Goal: Task Accomplishment & Management: Use online tool/utility

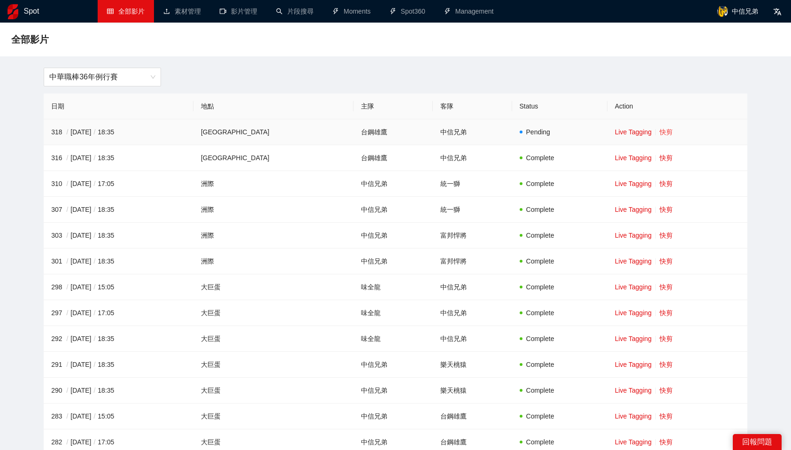
click at [660, 134] on link "快剪" at bounding box center [666, 132] width 13 height 8
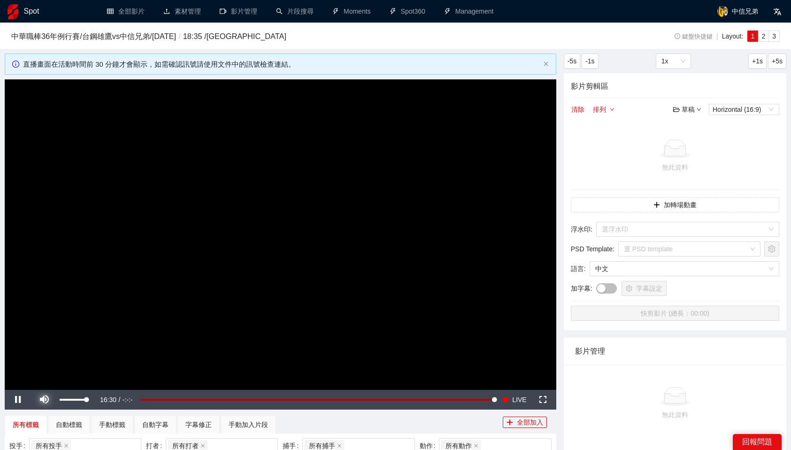
click at [48, 400] on span "Video Player" at bounding box center [44, 400] width 26 height 0
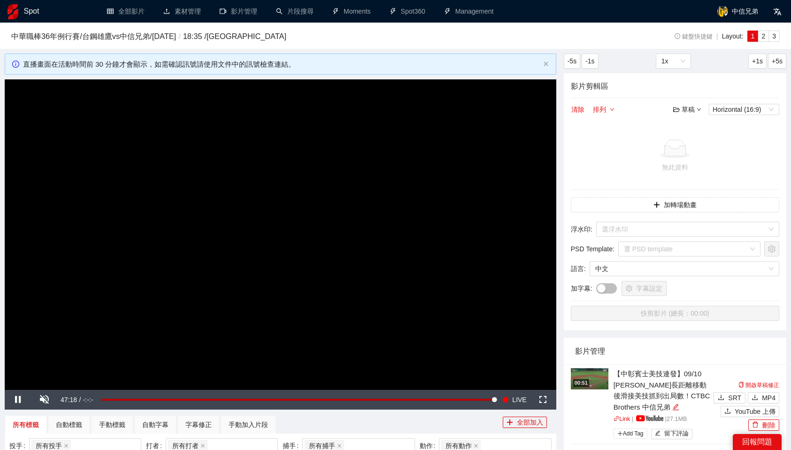
click at [334, 420] on div "所有標籤 自動標籤 手動標籤 自動字幕 字幕修正 手動加入片段" at bounding box center [254, 424] width 498 height 19
click at [519, 399] on span "LIVE" at bounding box center [519, 400] width 14 height 20
click at [522, 400] on span "LIVE" at bounding box center [519, 400] width 14 height 20
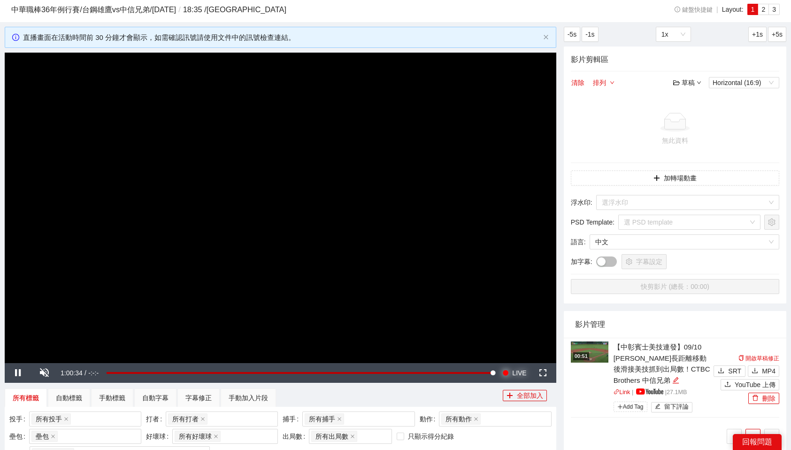
scroll to position [32, 0]
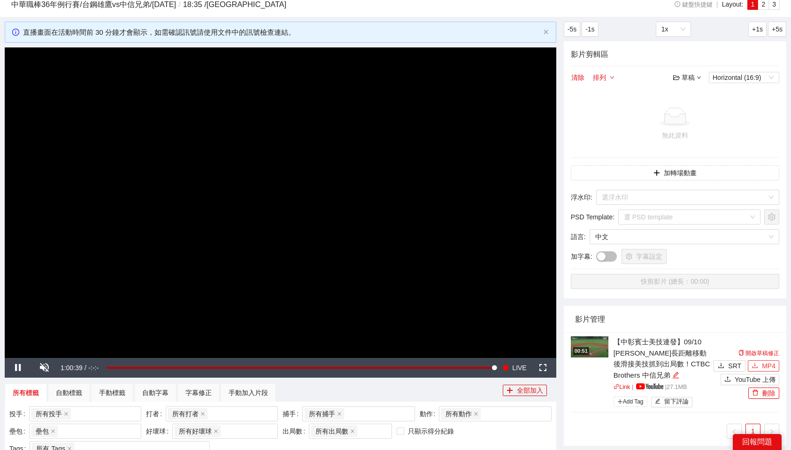
click at [770, 367] on span "MP4" at bounding box center [769, 366] width 14 height 10
click at [514, 365] on span "LIVE" at bounding box center [519, 368] width 14 height 20
click at [520, 366] on span "LIVE" at bounding box center [519, 368] width 14 height 20
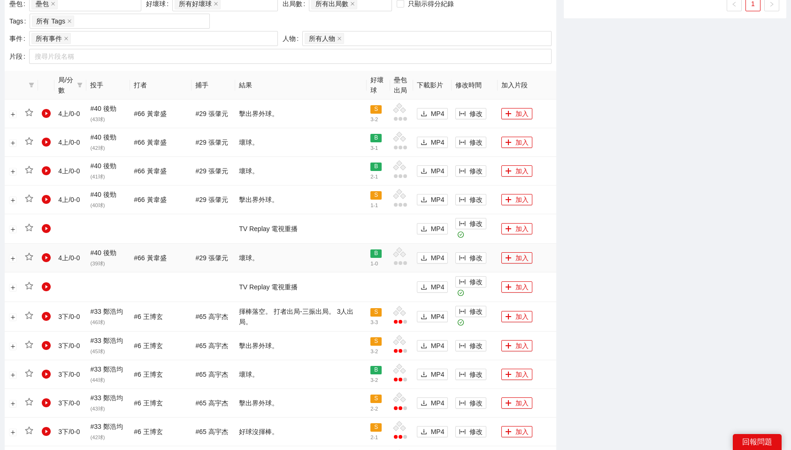
scroll to position [0, 0]
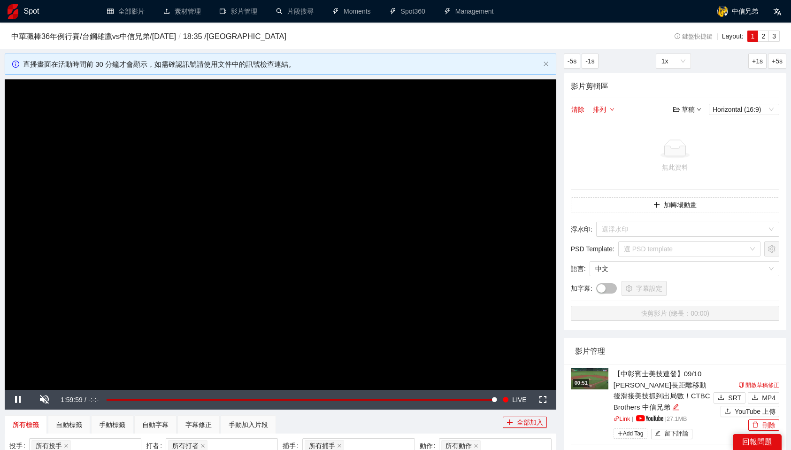
click at [397, 428] on div "所有標籤 自動標籤 手動標籤 自動字幕 字幕修正 手動加入片段" at bounding box center [254, 424] width 498 height 19
click at [523, 397] on span "LIVE" at bounding box center [519, 400] width 14 height 20
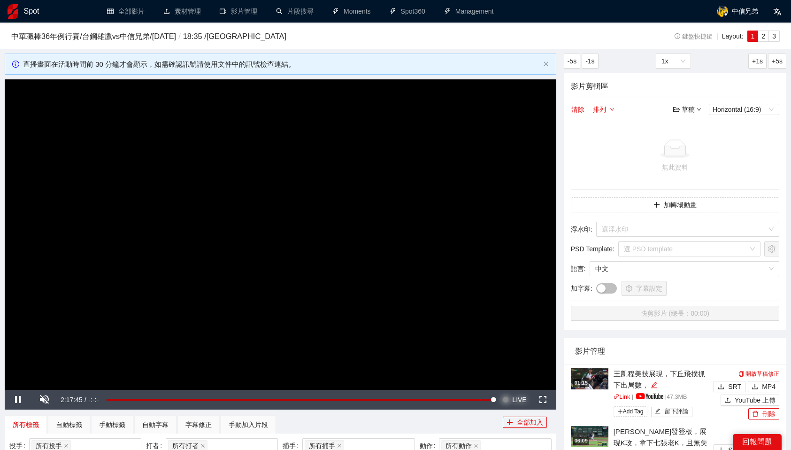
click at [508, 403] on span "Video Player" at bounding box center [505, 400] width 7 height 20
click at [421, 424] on div "所有標籤 自動標籤 手動標籤 自動字幕 字幕修正 手動加入片段" at bounding box center [254, 424] width 498 height 19
click at [599, 385] on img at bounding box center [590, 378] width 38 height 21
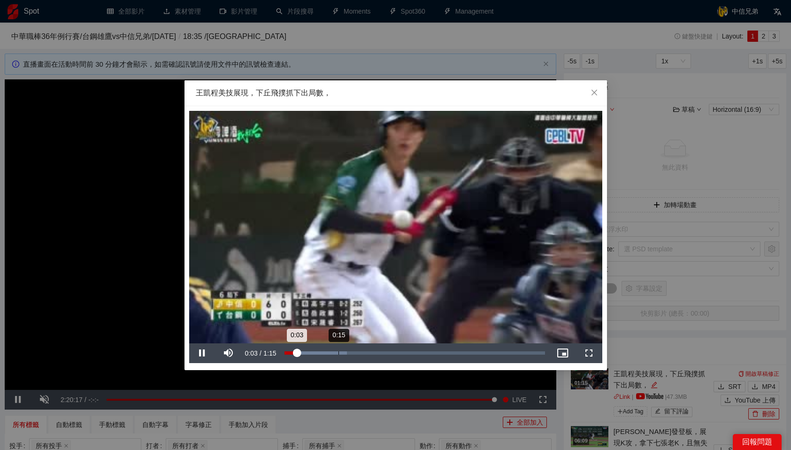
click at [339, 351] on div "0:15" at bounding box center [339, 352] width 0 height 3
click at [429, 348] on div "Loaded : 44.31% 0:41 0:16" at bounding box center [415, 353] width 270 height 20
click at [475, 351] on div "Loaded : 82.26% 0:54 0:42" at bounding box center [415, 353] width 270 height 20
click at [593, 92] on icon "close" at bounding box center [594, 92] width 6 height 6
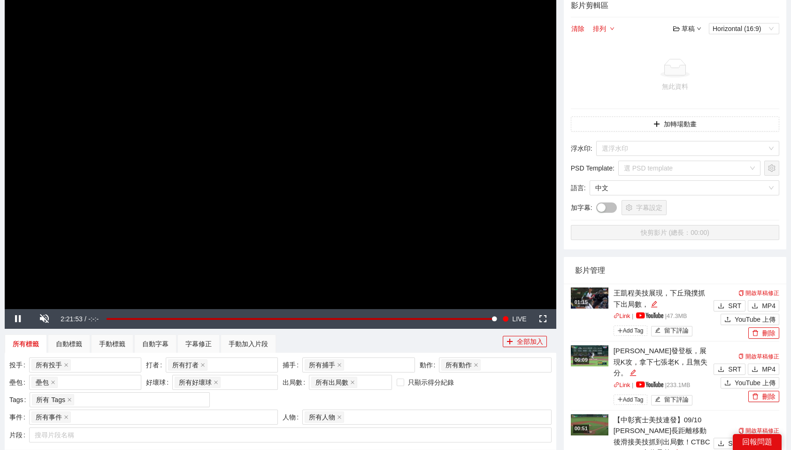
scroll to position [164, 0]
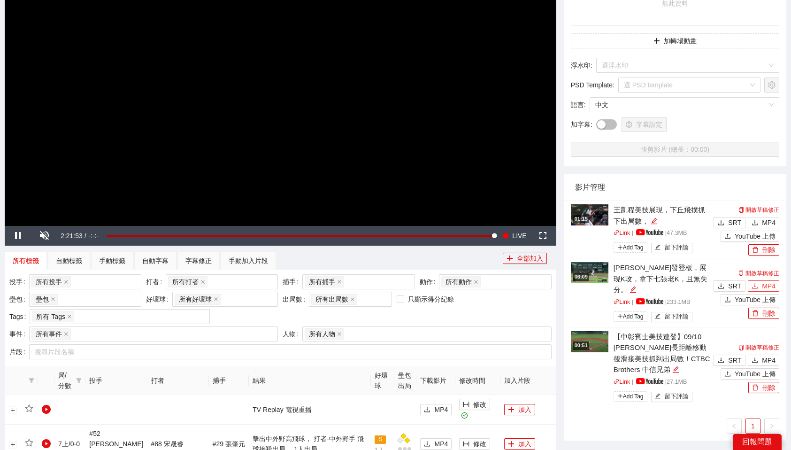
click at [768, 281] on span "MP4" at bounding box center [769, 286] width 14 height 10
click at [761, 222] on button "MP4" at bounding box center [763, 222] width 31 height 11
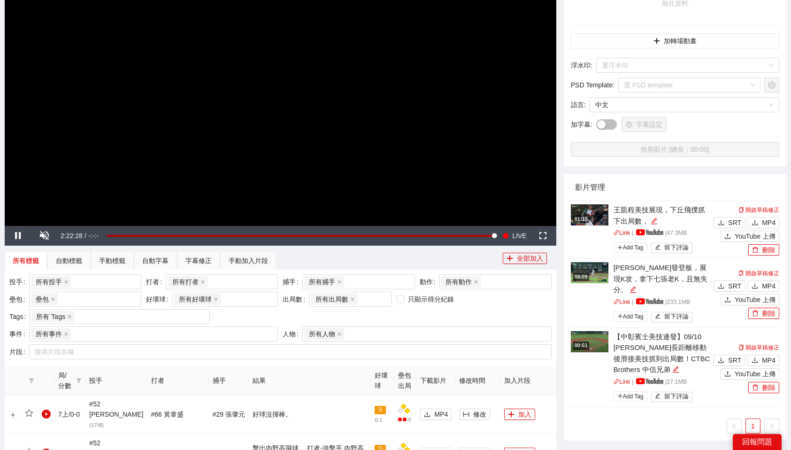
click at [533, 314] on div "投手 所有投手 + 0 ... 打者 所有打者 + 0 ... 捕手 所有捕手 + 0 ... 動作 所有動作 壘包 壘包 好壞球 所有好壞球 出局數 所有出…" at bounding box center [280, 300] width 547 height 52
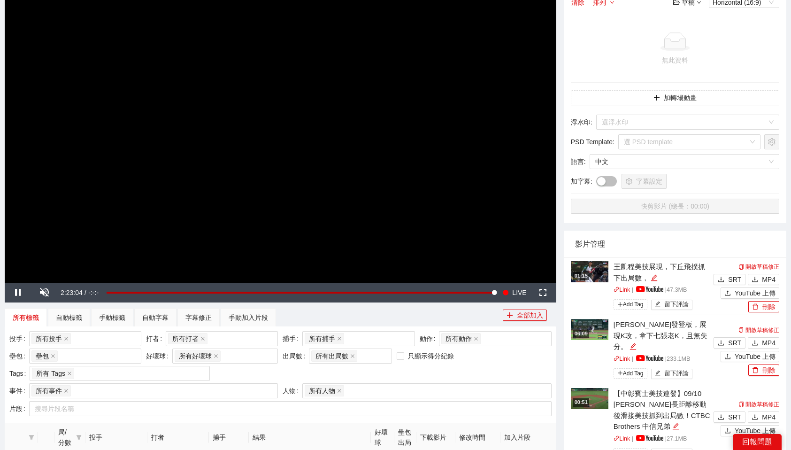
scroll to position [104, 0]
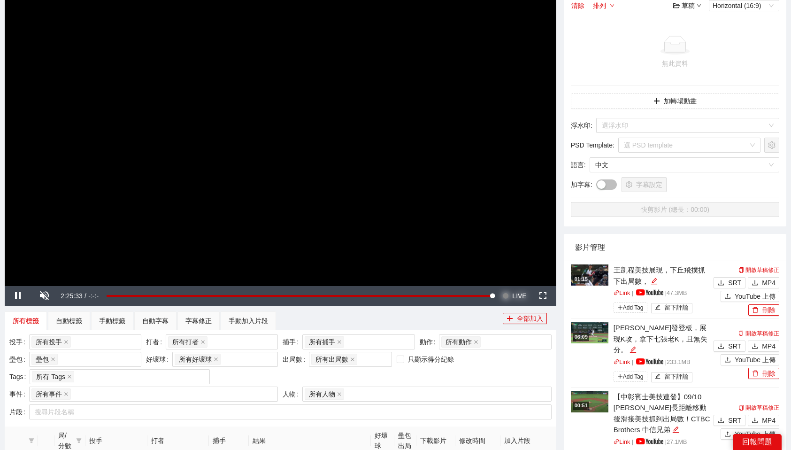
click at [515, 295] on span "LIVE" at bounding box center [519, 296] width 14 height 20
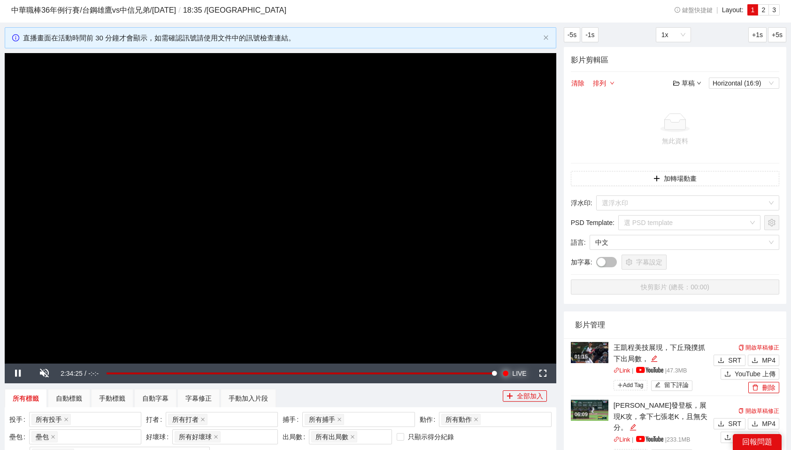
scroll to position [19, 0]
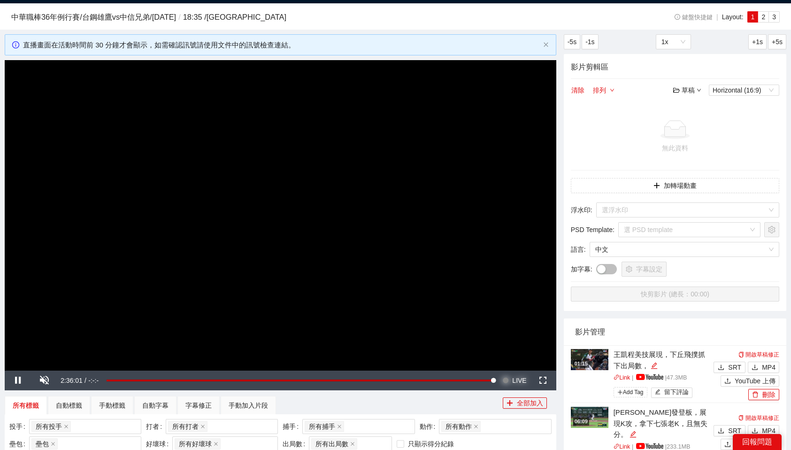
click at [519, 382] on span "LIVE" at bounding box center [519, 380] width 14 height 20
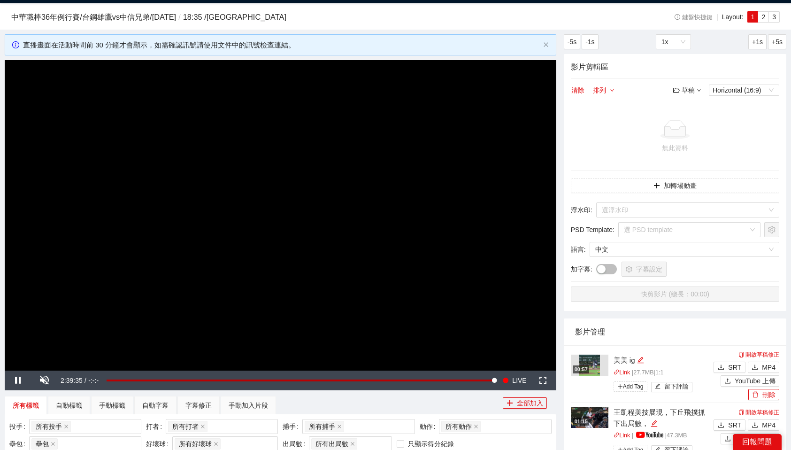
click at [443, 396] on div "所有標籤 自動標籤 手動標籤 自動字幕 字幕修正 手動加入片段" at bounding box center [254, 405] width 498 height 19
click at [519, 382] on span "LIVE" at bounding box center [519, 380] width 14 height 20
click at [486, 397] on div "所有標籤 自動標籤 手動標籤 自動字幕 字幕修正 手動加入片段" at bounding box center [254, 405] width 498 height 19
click at [520, 376] on span "LIVE" at bounding box center [519, 380] width 14 height 20
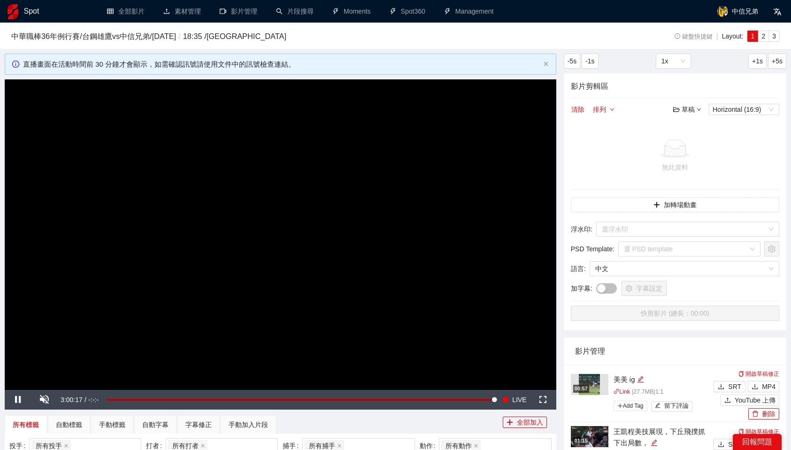
scroll to position [19, 0]
